Goal: Transaction & Acquisition: Subscribe to service/newsletter

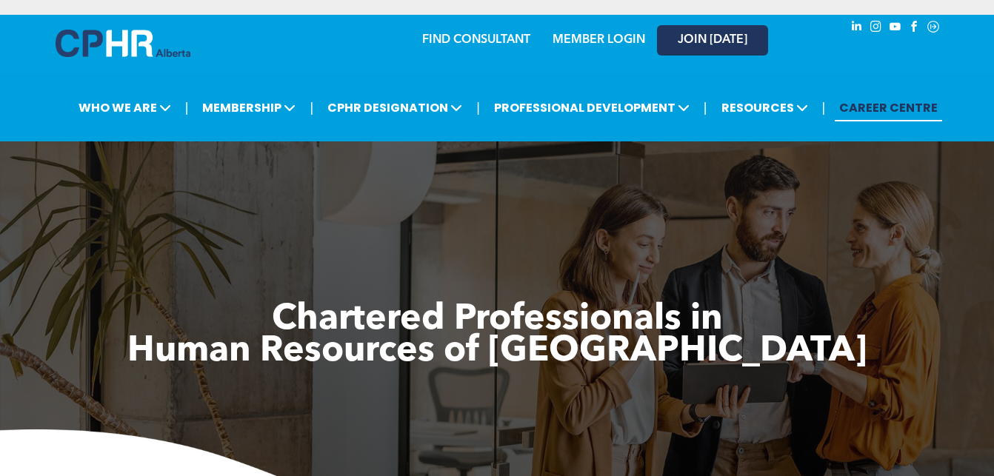
click at [693, 48] on link "JOIN [DATE]" at bounding box center [712, 40] width 111 height 30
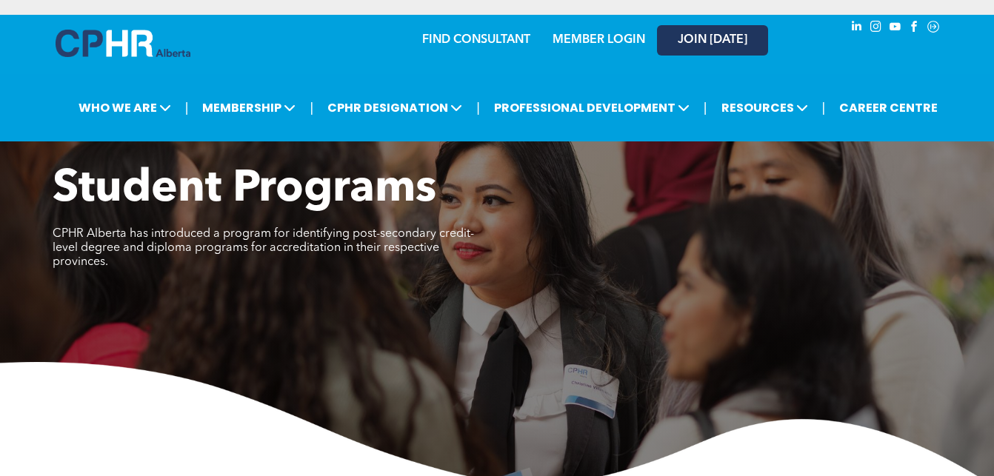
click at [689, 30] on link "JOIN [DATE]" at bounding box center [712, 40] width 111 height 30
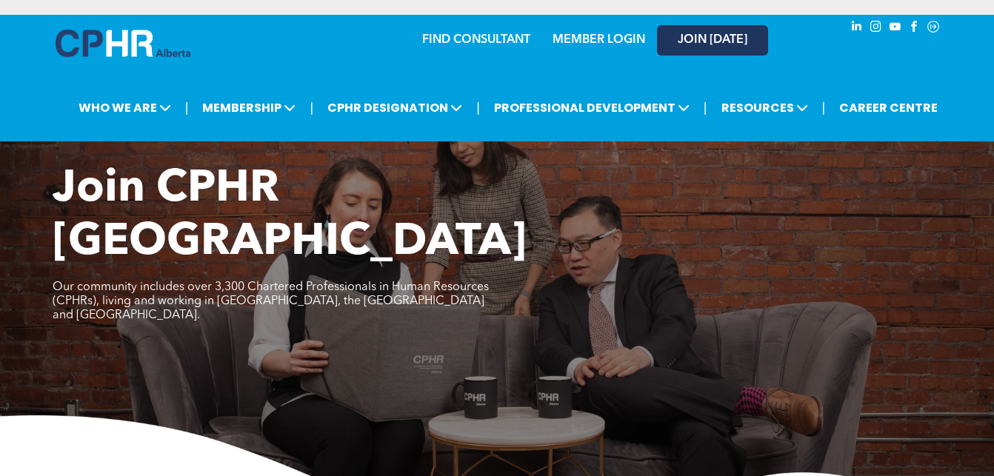
click at [681, 30] on link "JOIN [DATE]" at bounding box center [712, 40] width 111 height 30
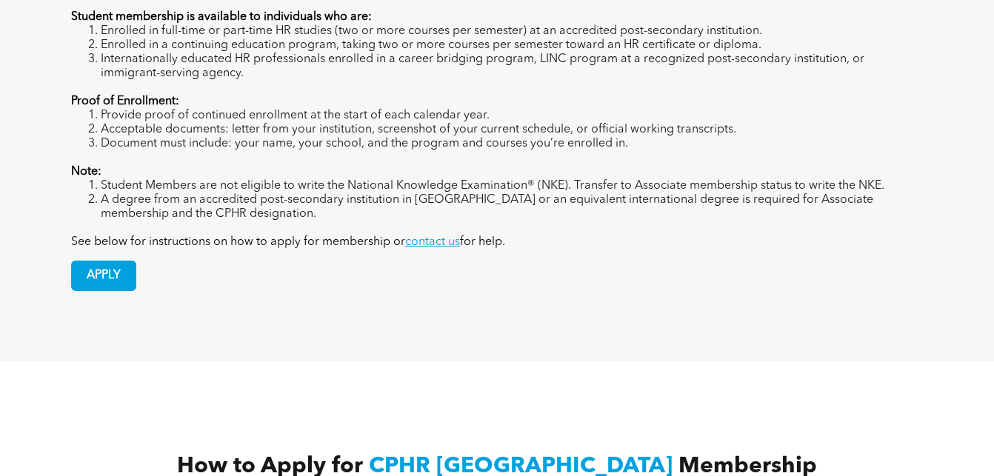
scroll to position [1211, 0]
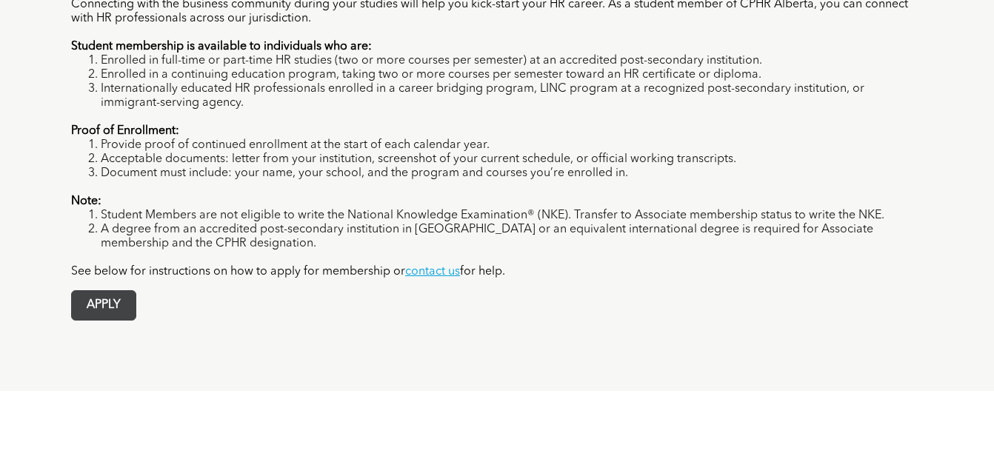
click at [117, 291] on span "APPLY" at bounding box center [104, 305] width 64 height 29
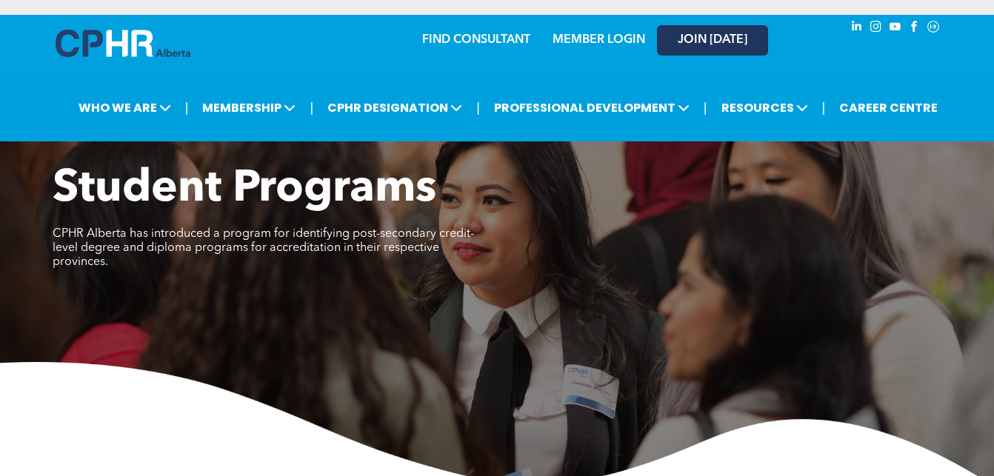
click at [713, 46] on span "JOIN [DATE]" at bounding box center [713, 40] width 70 height 14
click at [697, 38] on span "JOIN [DATE]" at bounding box center [713, 40] width 70 height 14
